Goal: Use online tool/utility

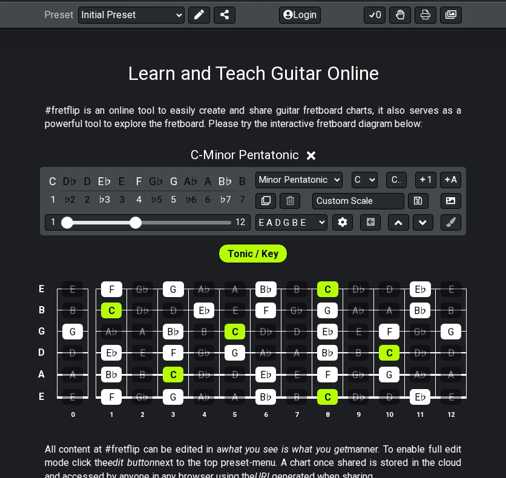
scroll to position [182, 0]
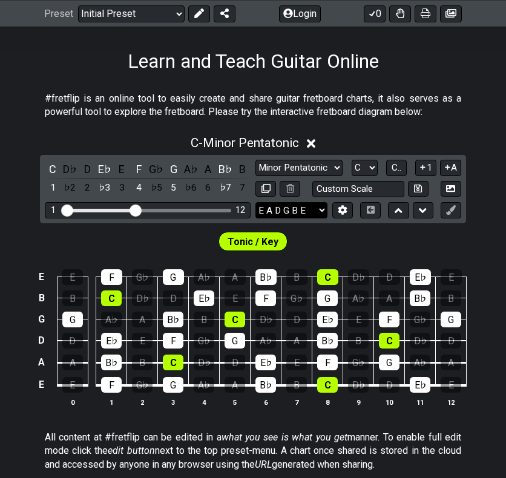
click at [314, 207] on select "E A D G B E E A D G B E E A D G B E B E A D F♯ B A D G C E A D A D G B E E♭ A♭ …" at bounding box center [292, 210] width 72 height 16
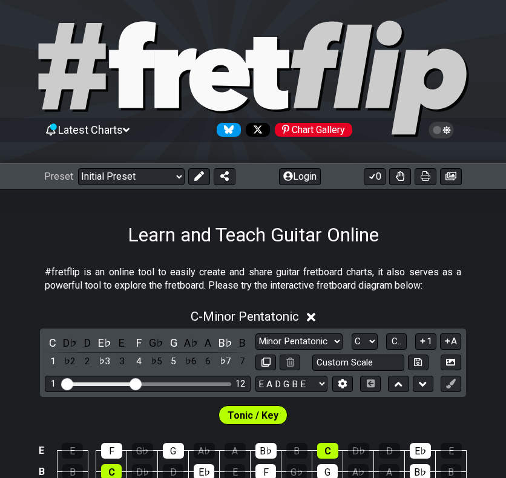
scroll to position [4, 0]
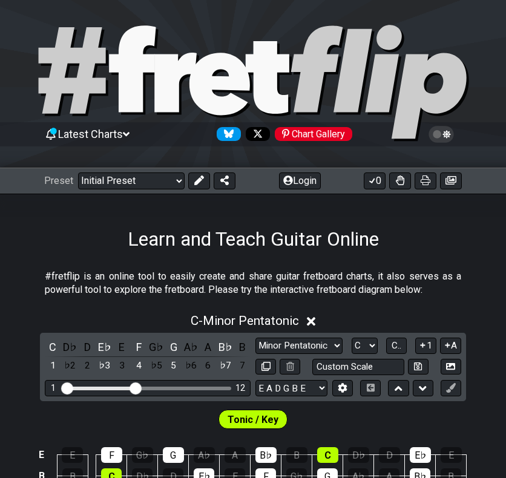
click at [245, 423] on span "Tonic / Key" at bounding box center [253, 420] width 51 height 18
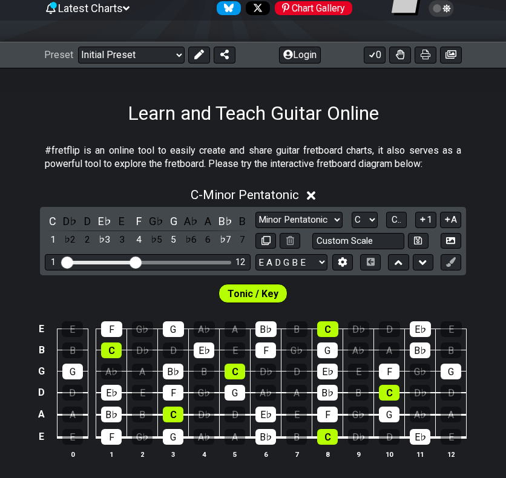
scroll to position [185, 0]
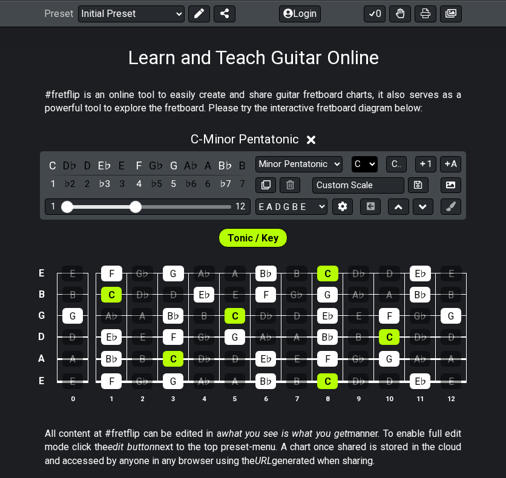
click at [368, 159] on select "A♭ A A♯ B♭ B C C♯ D♭ D D♯ E♭ E F F♯ G♭ G G♯" at bounding box center [365, 164] width 26 height 16
click at [352, 156] on select "A♭ A A♯ B♭ B C C♯ D♭ D D♯ E♭ E F F♯ G♭ G G♯" at bounding box center [365, 164] width 26 height 16
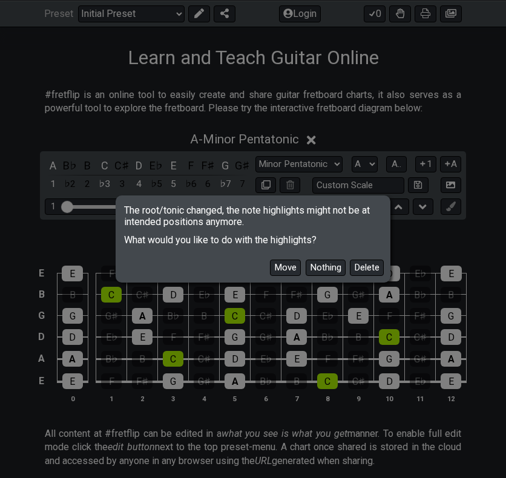
click at [442, 225] on div "The root/tonic changed, the note highlights might not be at intended positions …" at bounding box center [253, 239] width 506 height 478
click at [360, 262] on button "Delete" at bounding box center [367, 268] width 34 height 16
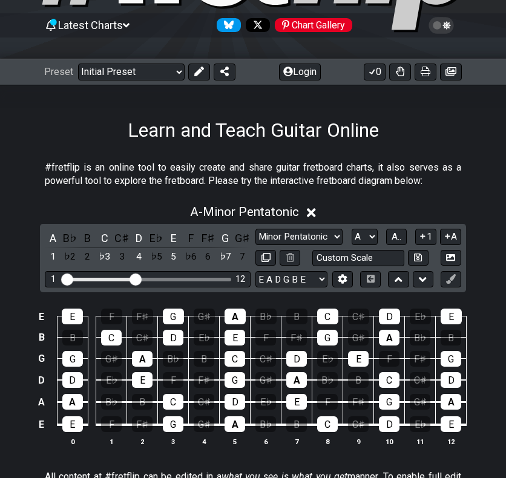
scroll to position [0, 0]
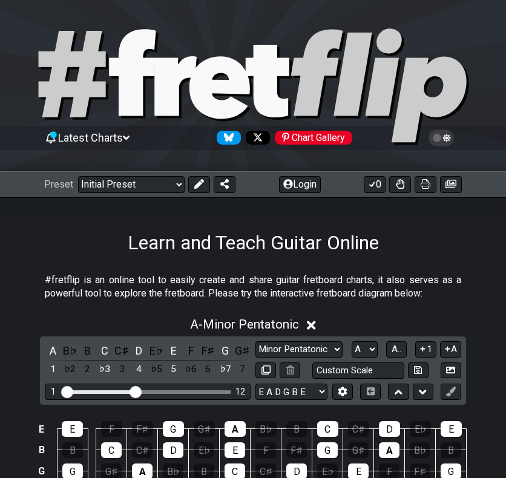
click at [254, 87] on icon at bounding box center [268, 81] width 44 height 73
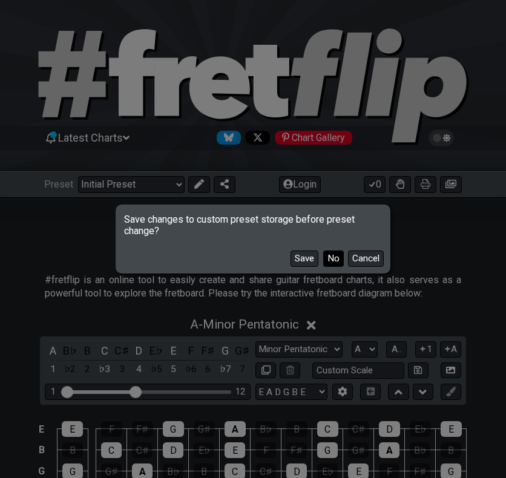
click at [336, 258] on button "No" at bounding box center [333, 259] width 21 height 16
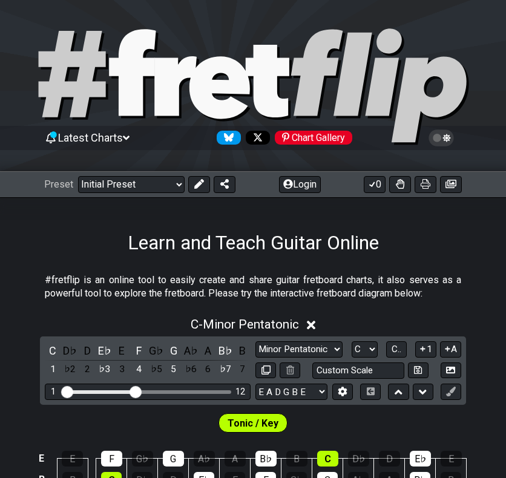
click at [287, 96] on icon at bounding box center [253, 87] width 436 height 121
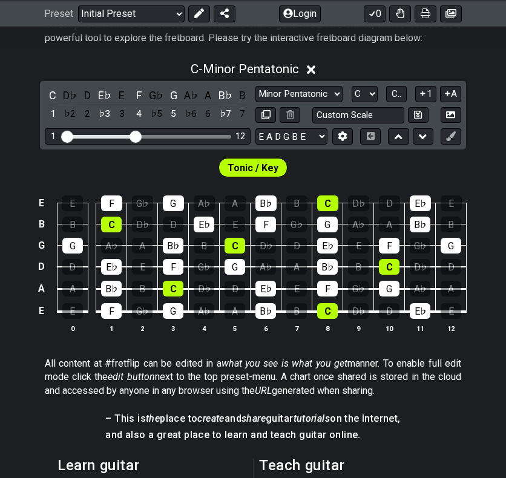
scroll to position [242, 0]
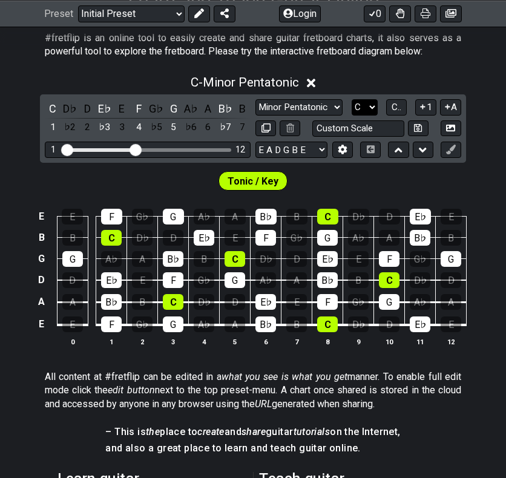
click at [365, 107] on select "A♭ A A♯ B♭ B C C♯ D♭ D D♯ E♭ E F F♯ G♭ G G♯" at bounding box center [365, 107] width 26 height 16
select select "Eb"
click at [352, 99] on select "A♭ A A♯ B♭ B C C♯ D♭ D D♯ E♭ E F F♯ G♭ G G♯" at bounding box center [365, 107] width 26 height 16
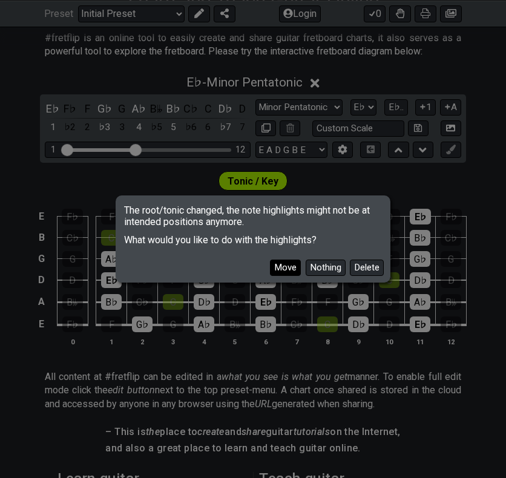
click at [291, 265] on button "Move" at bounding box center [285, 268] width 31 height 16
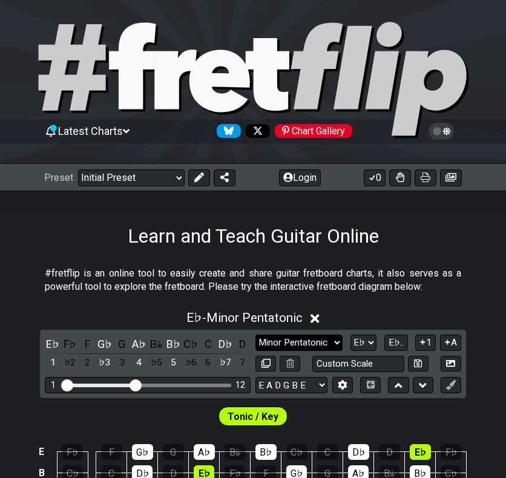
scroll to position [0, 0]
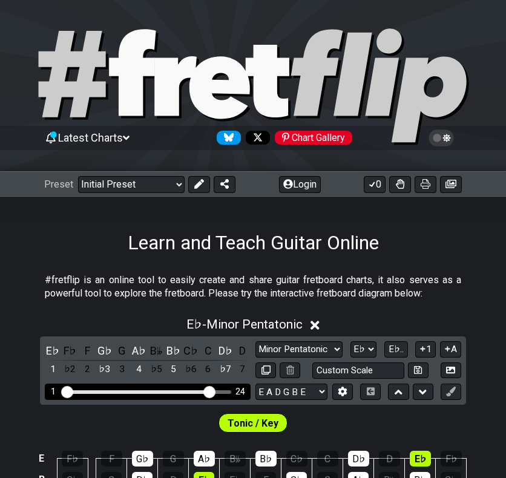
drag, startPoint x: 133, startPoint y: 391, endPoint x: 207, endPoint y: 393, distance: 73.9
click at [207, 391] on input "Visible fret range" at bounding box center [148, 391] width 172 height 0
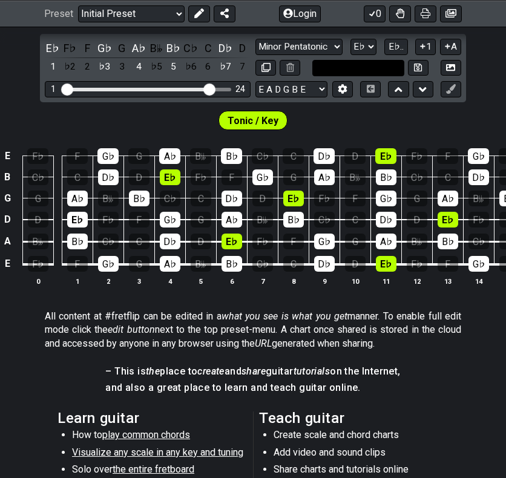
click at [354, 70] on input "text" at bounding box center [359, 68] width 92 height 16
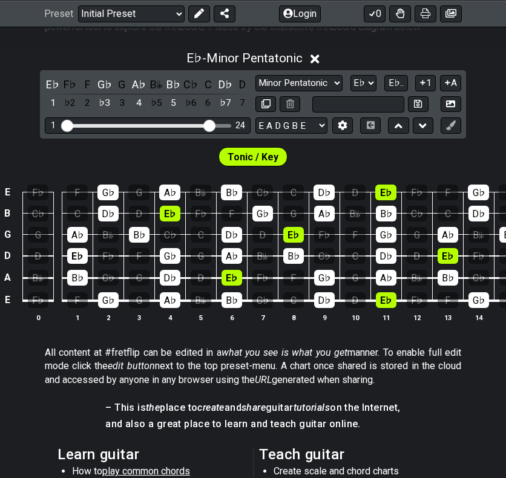
scroll to position [121, 0]
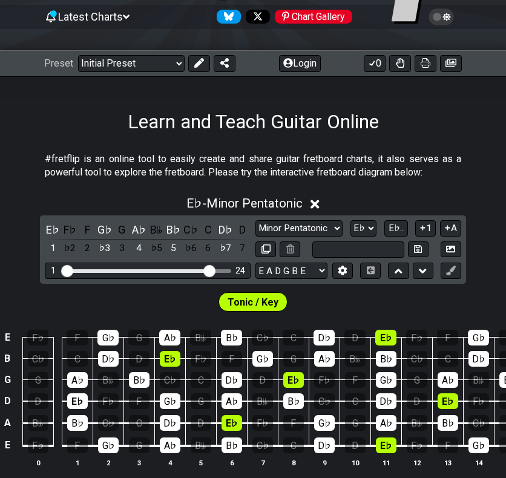
type input "Custom Scale"
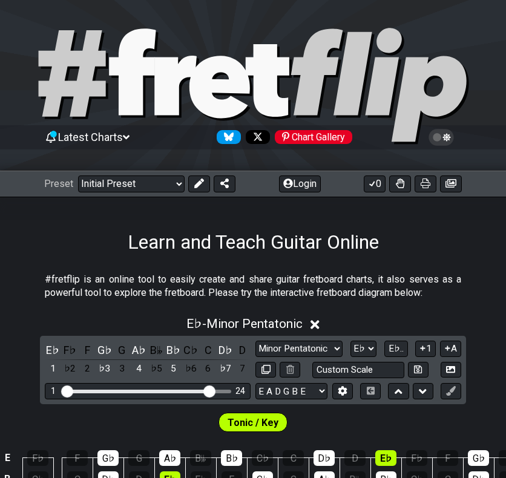
scroll to position [0, 0]
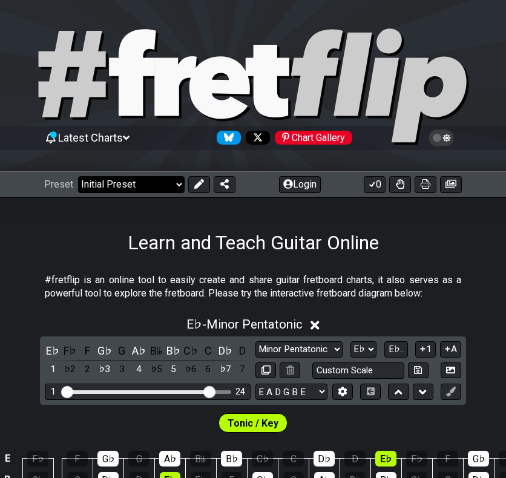
click at [165, 185] on select "Welcome to #fretflip! Initial Preset Custom Preset Minor Pentatonic Major Penta…" at bounding box center [131, 184] width 107 height 17
click at [78, 176] on select "Welcome to #fretflip! Initial Preset Custom Preset Minor Pentatonic Major Penta…" at bounding box center [131, 184] width 107 height 17
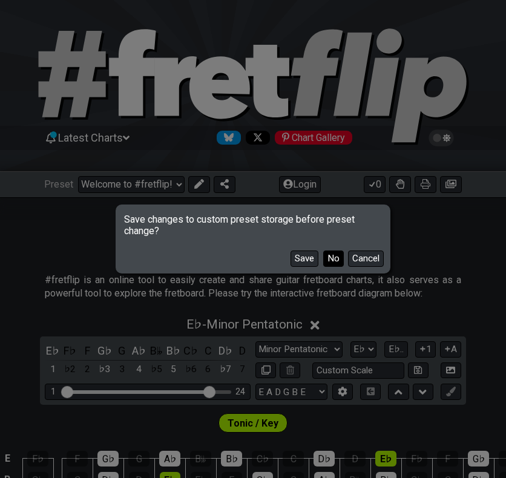
click at [329, 260] on button "No" at bounding box center [333, 259] width 21 height 16
select select "/minor-pentatonic"
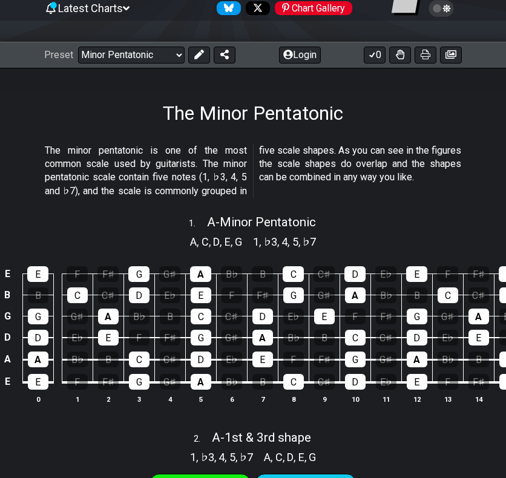
scroll to position [61, 0]
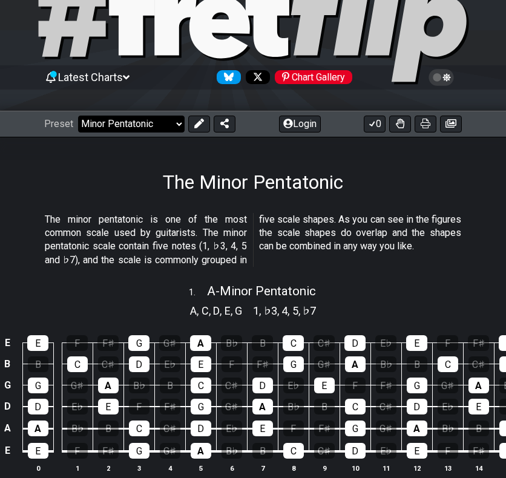
click at [176, 124] on select "Welcome to #fretflip! Initial Preset Custom Preset Minor Pentatonic Major Penta…" at bounding box center [131, 124] width 107 height 17
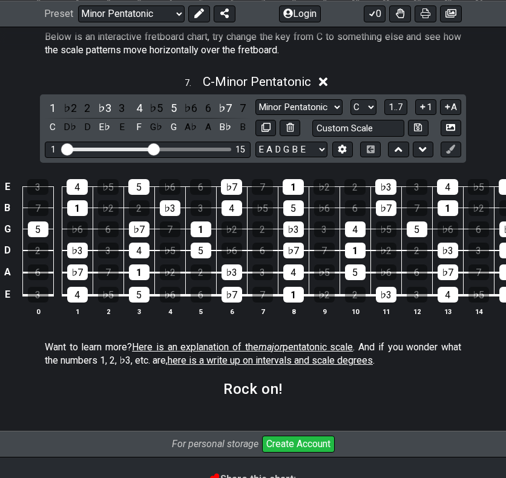
scroll to position [1678, 0]
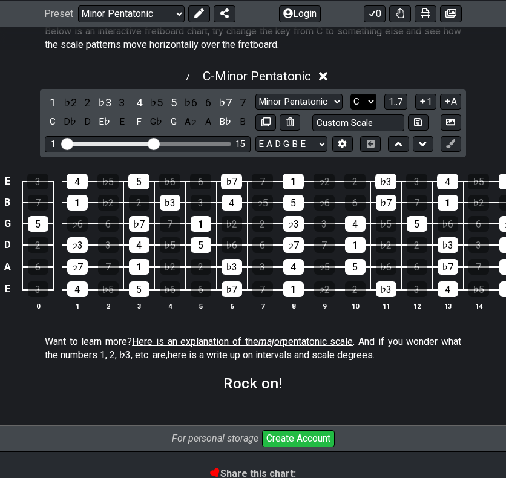
click at [357, 110] on select "A♭ A A♯ B♭ B C C♯ D♭ D D♯ E♭ E F F♯ G♭ G G♯" at bounding box center [364, 102] width 26 height 16
click at [351, 110] on select "A♭ A A♯ B♭ B C C♯ D♭ D D♯ E♭ E F F♯ G♭ G G♯" at bounding box center [364, 102] width 26 height 16
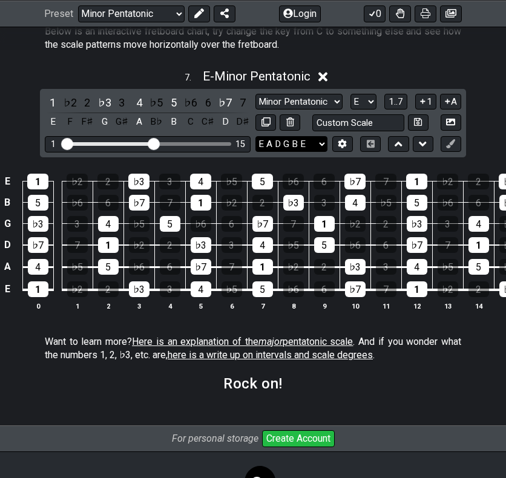
click at [319, 153] on select "E A D G B E E A D G B E E A D G B E B E A D F♯ B A D G C E A D A D G B E E♭ A♭ …" at bounding box center [292, 144] width 72 height 16
click at [373, 110] on select "A♭ A A♯ B♭ B C C♯ D♭ D D♯ E♭ E F F♯ G♭ G G♯" at bounding box center [364, 102] width 26 height 16
click at [351, 110] on select "A♭ A A♯ B♭ B C C♯ D♭ D D♯ E♭ E F F♯ G♭ G G♯" at bounding box center [364, 102] width 26 height 16
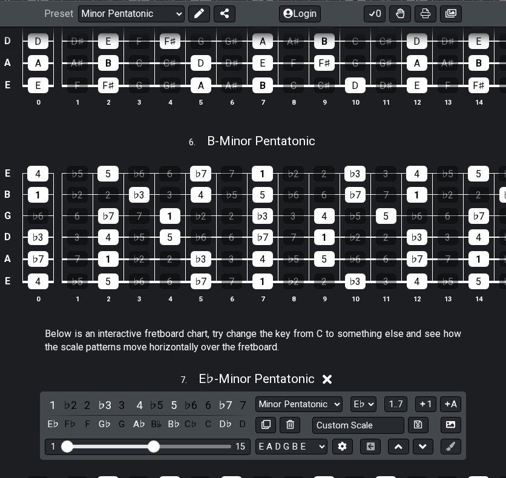
scroll to position [1739, 0]
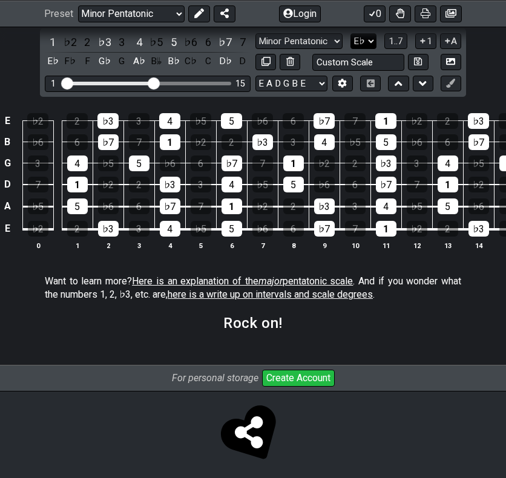
click at [371, 50] on select "A♭ A A♯ B♭ B C C♯ D♭ D D♯ E♭ E F F♯ G♭ G G♯" at bounding box center [364, 41] width 26 height 16
click at [351, 50] on select "A♭ A A♯ B♭ B C C♯ D♭ D D♯ E♭ E F F♯ G♭ G G♯" at bounding box center [364, 41] width 26 height 16
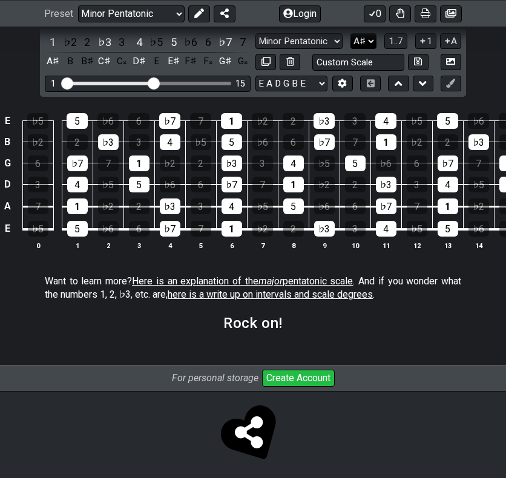
click at [360, 50] on select "A♭ A A♯ B♭ B C C♯ D♭ D D♯ E♭ E F F♯ G♭ G G♯" at bounding box center [364, 41] width 26 height 16
click at [351, 50] on select "A♭ A A♯ B♭ B C C♯ D♭ D D♯ E♭ E F F♯ G♭ G G♯" at bounding box center [364, 41] width 26 height 16
click at [356, 50] on select "A♭ A A♯ B♭ B C C♯ D♭ D D♯ E♭ E F F♯ G♭ G G♯" at bounding box center [364, 41] width 26 height 16
click at [351, 50] on select "A♭ A A♯ B♭ B C C♯ D♭ D D♯ E♭ E F F♯ G♭ G G♯" at bounding box center [364, 41] width 26 height 16
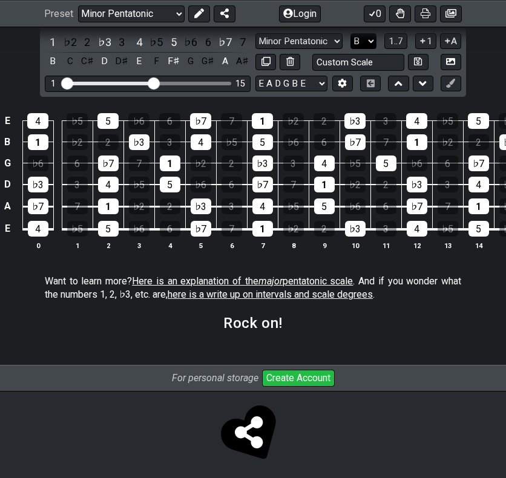
click at [373, 50] on select "A♭ A A♯ B♭ B C C♯ D♭ D D♯ E♭ E F F♯ G♭ G G♯" at bounding box center [364, 41] width 26 height 16
click at [351, 50] on select "A♭ A A♯ B♭ B C C♯ D♭ D D♯ E♭ E F F♯ G♭ G G♯" at bounding box center [364, 41] width 26 height 16
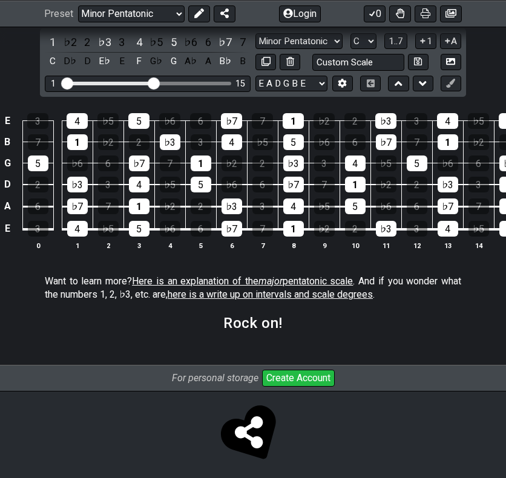
click at [378, 50] on div "Minor Pentatonic New Scale Minor Pentatonic Major Pentatonic Minor Blues Major …" at bounding box center [359, 41] width 206 height 16
click at [377, 50] on div "Minor Pentatonic New Scale Minor Pentatonic Major Pentatonic Minor Blues Major …" at bounding box center [359, 41] width 206 height 16
click at [362, 50] on select "A♭ A A♯ B♭ B C C♯ D♭ D D♯ E♭ E F F♯ G♭ G G♯" at bounding box center [364, 41] width 26 height 16
click at [351, 50] on select "A♭ A A♯ B♭ B C C♯ D♭ D D♯ E♭ E F F♯ G♭ G G♯" at bounding box center [364, 41] width 26 height 16
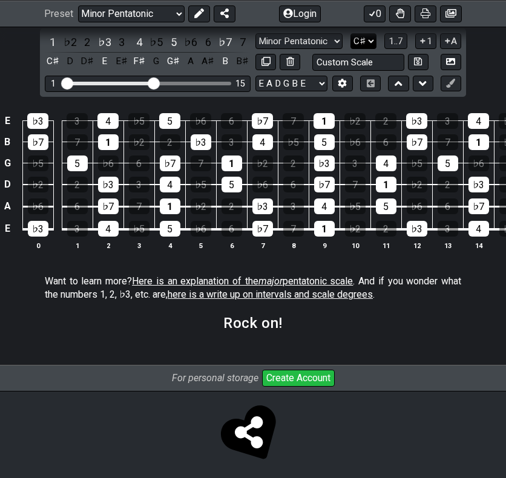
click at [363, 50] on select "A♭ A A♯ B♭ B C C♯ D♭ D D♯ E♭ E F F♯ G♭ G G♯" at bounding box center [364, 41] width 26 height 16
click at [351, 50] on select "A♭ A A♯ B♭ B C C♯ D♭ D D♯ E♭ E F F♯ G♭ G G♯" at bounding box center [364, 41] width 26 height 16
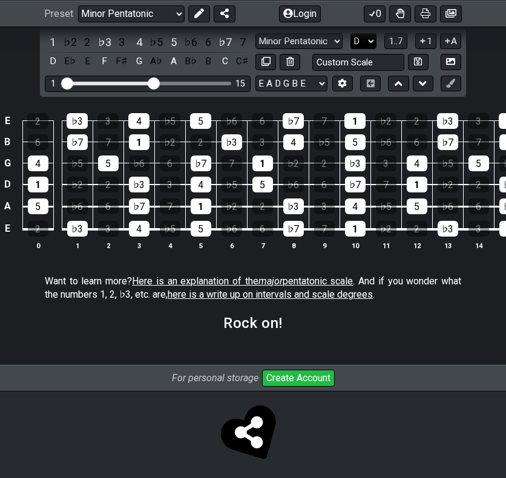
click at [364, 50] on select "A♭ A A♯ B♭ B C C♯ D♭ D D♯ E♭ E F F♯ G♭ G G♯" at bounding box center [364, 41] width 26 height 16
click at [351, 50] on select "A♭ A A♯ B♭ B C C♯ D♭ D D♯ E♭ E F F♯ G♭ G G♯" at bounding box center [364, 41] width 26 height 16
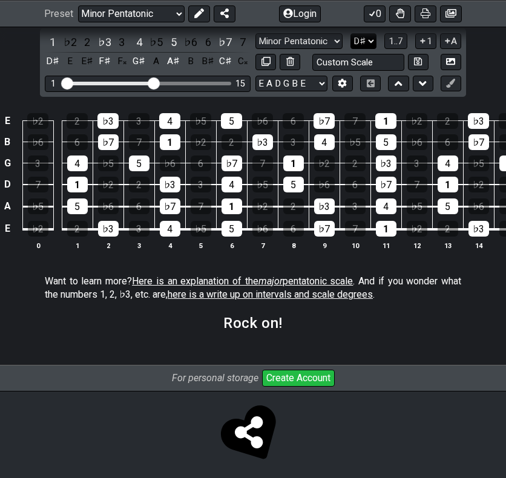
click at [365, 50] on select "A♭ A A♯ B♭ B C C♯ D♭ D D♯ E♭ E F F♯ G♭ G G♯" at bounding box center [364, 41] width 26 height 16
click at [351, 50] on select "A♭ A A♯ B♭ B C C♯ D♭ D D♯ E♭ E F F♯ G♭ G G♯" at bounding box center [364, 41] width 26 height 16
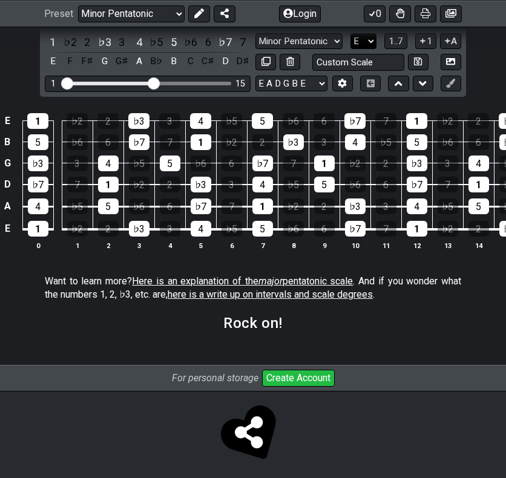
click at [365, 50] on select "A♭ A A♯ B♭ B C C♯ D♭ D D♯ E♭ E F F♯ G♭ G G♯" at bounding box center [364, 41] width 26 height 16
click at [351, 50] on select "A♭ A A♯ B♭ B C C♯ D♭ D D♯ E♭ E F F♯ G♭ G G♯" at bounding box center [364, 41] width 26 height 16
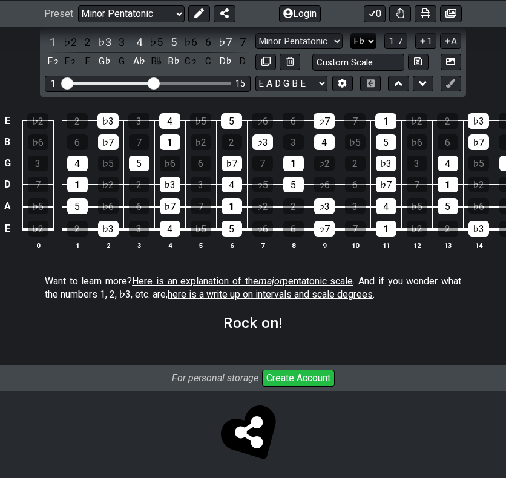
click at [365, 50] on select "A♭ A A♯ B♭ B C C♯ D♭ D D♯ E♭ E F F♯ G♭ G G♯" at bounding box center [364, 41] width 26 height 16
click at [351, 50] on select "A♭ A A♯ B♭ B C C♯ D♭ D D♯ E♭ E F F♯ G♭ G G♯" at bounding box center [364, 41] width 26 height 16
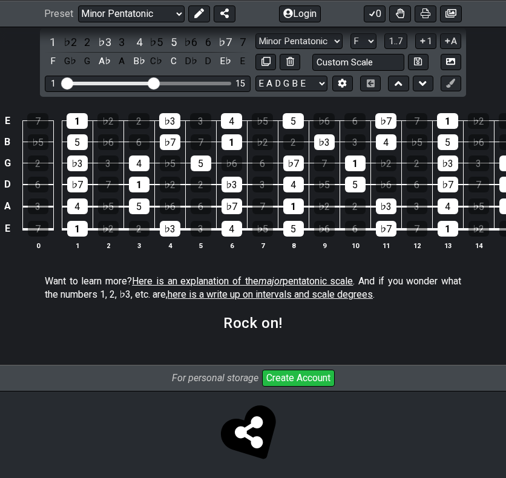
scroll to position [0, 20]
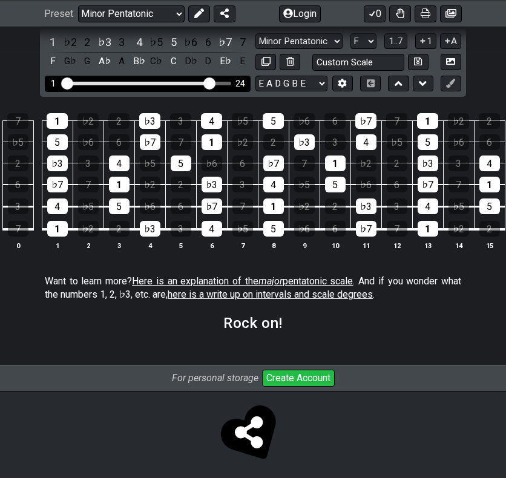
drag, startPoint x: 154, startPoint y: 133, endPoint x: 208, endPoint y: 137, distance: 54.7
click at [208, 82] on input "Visible fret range" at bounding box center [148, 82] width 172 height 0
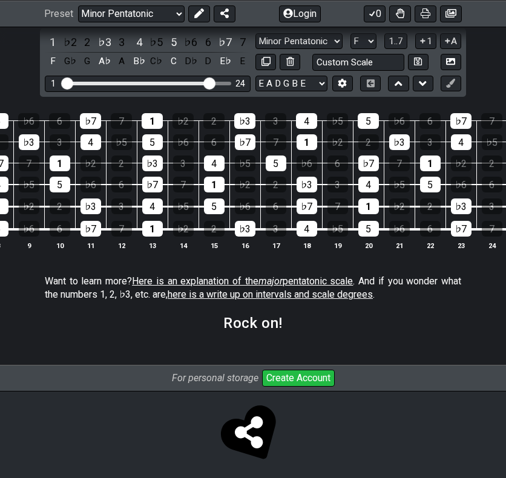
scroll to position [0, 296]
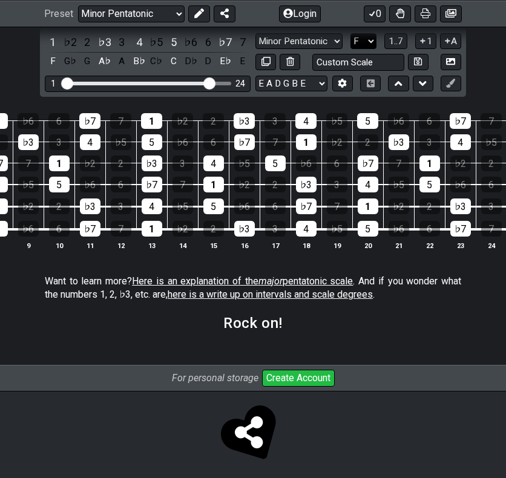
click at [356, 50] on select "A♭ A A♯ B♭ B C C♯ D♭ D D♯ E♭ E F F♯ G♭ G G♯" at bounding box center [364, 41] width 26 height 16
click at [351, 50] on select "A♭ A A♯ B♭ B C C♯ D♭ D D♯ E♭ E F F♯ G♭ G G♯" at bounding box center [364, 41] width 26 height 16
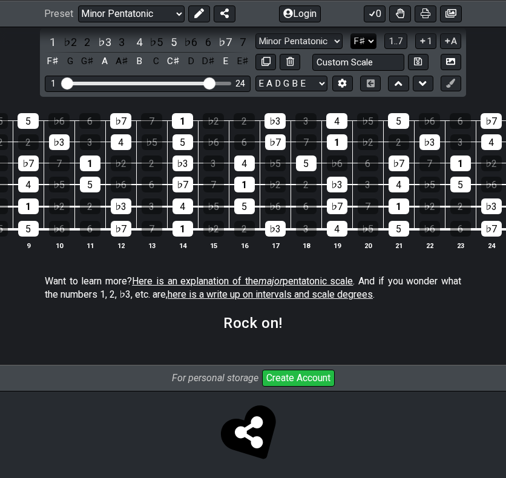
click at [362, 50] on select "A♭ A A♯ B♭ B C C♯ D♭ D D♯ E♭ E F F♯ G♭ G G♯" at bounding box center [364, 41] width 26 height 16
click at [351, 50] on select "A♭ A A♯ B♭ B C C♯ D♭ D D♯ E♭ E F F♯ G♭ G G♯" at bounding box center [364, 41] width 26 height 16
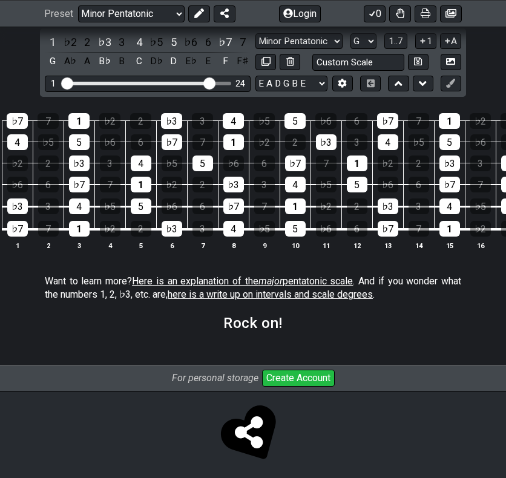
scroll to position [0, 0]
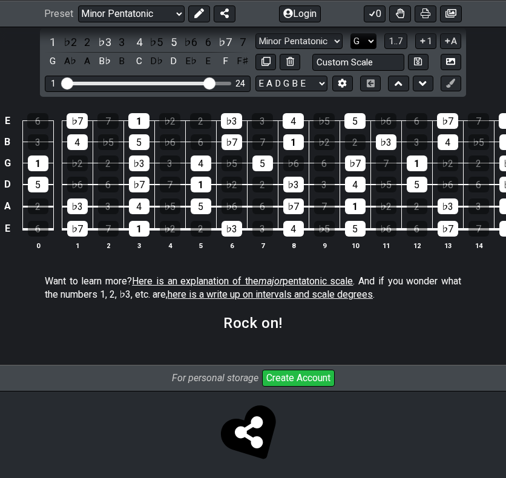
click at [369, 50] on select "A♭ A A♯ B♭ B C C♯ D♭ D D♯ E♭ E F F♯ G♭ G G♯" at bounding box center [364, 41] width 26 height 16
click at [351, 50] on select "A♭ A A♯ B♭ B C C♯ D♭ D D♯ E♭ E F F♯ G♭ G G♯" at bounding box center [364, 41] width 26 height 16
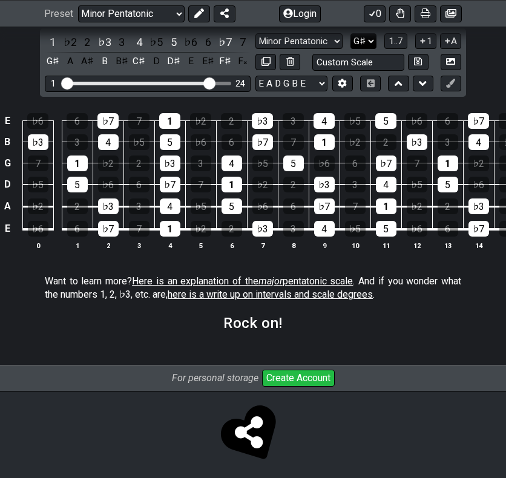
click at [369, 50] on select "A♭ A A♯ B♭ B C C♯ D♭ D D♯ E♭ E F F♯ G♭ G G♯" at bounding box center [364, 41] width 26 height 16
click at [351, 50] on select "A♭ A A♯ B♭ B C C♯ D♭ D D♯ E♭ E F F♯ G♭ G G♯" at bounding box center [364, 41] width 26 height 16
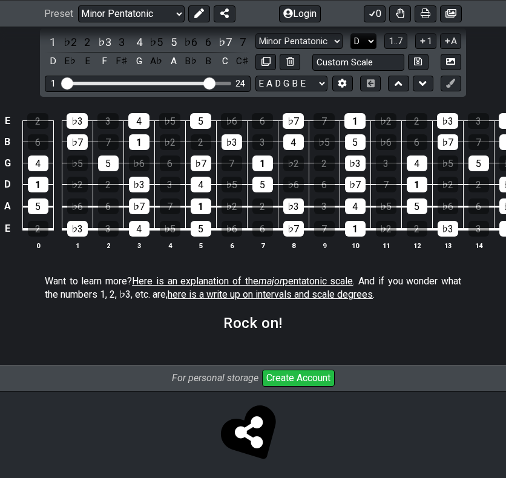
click at [360, 50] on select "A♭ A A♯ B♭ B C C♯ D♭ D D♯ E♭ E F F♯ G♭ G G♯" at bounding box center [364, 41] width 26 height 16
select select "G"
click at [351, 50] on select "A♭ A A♯ B♭ B C C♯ D♭ D D♯ E♭ E F F♯ G♭ G G♯" at bounding box center [364, 41] width 26 height 16
